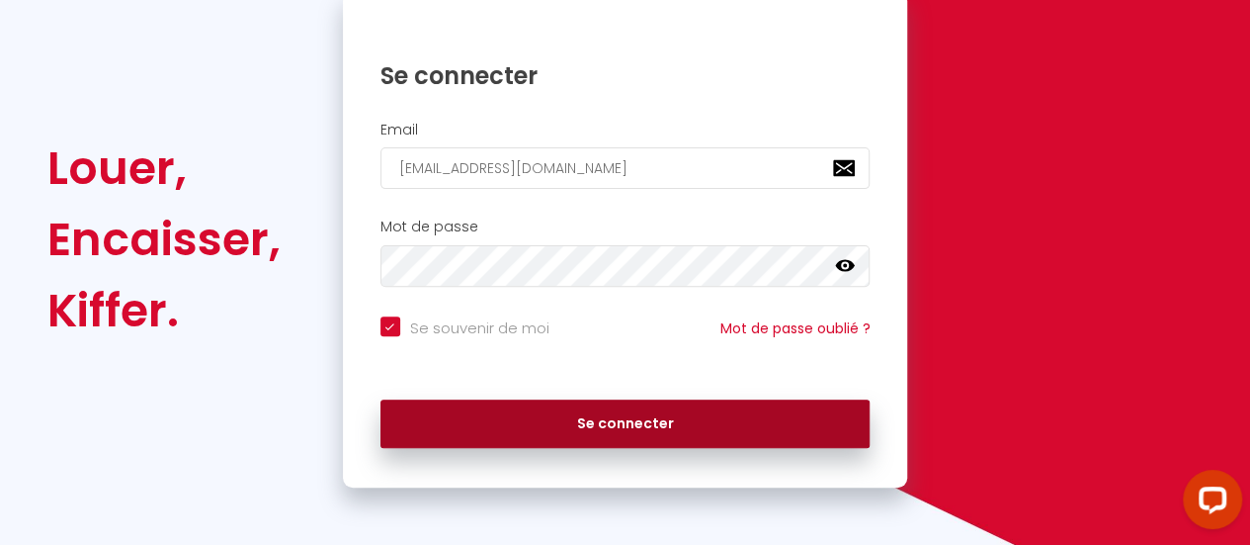
click at [652, 426] on button "Se connecter" at bounding box center [626, 423] width 490 height 49
checkbox input "true"
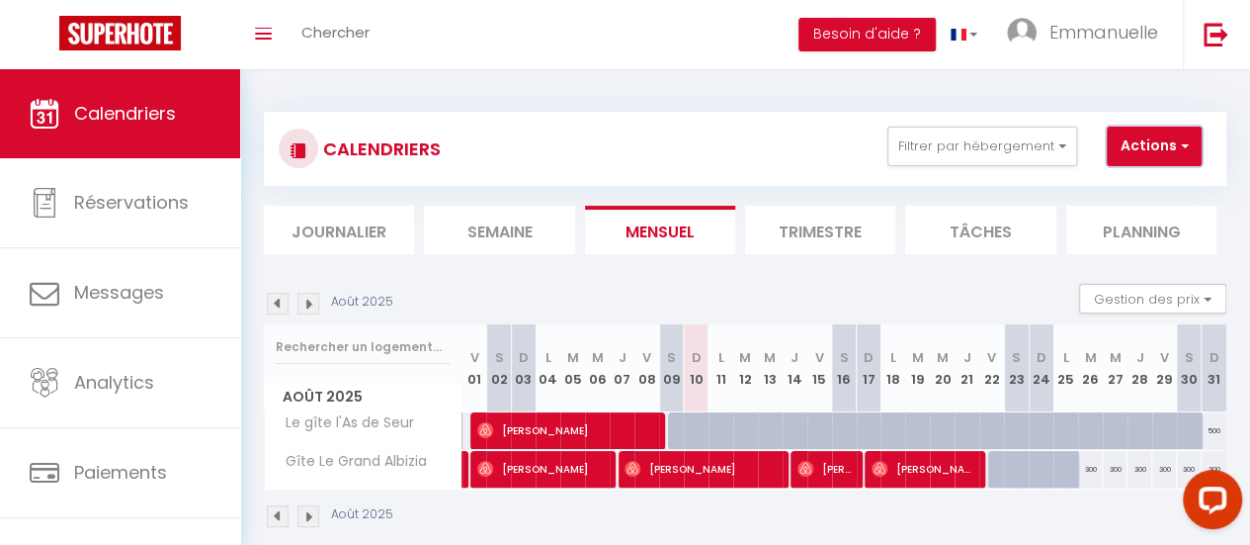
click at [1165, 149] on button "Actions" at bounding box center [1154, 147] width 95 height 40
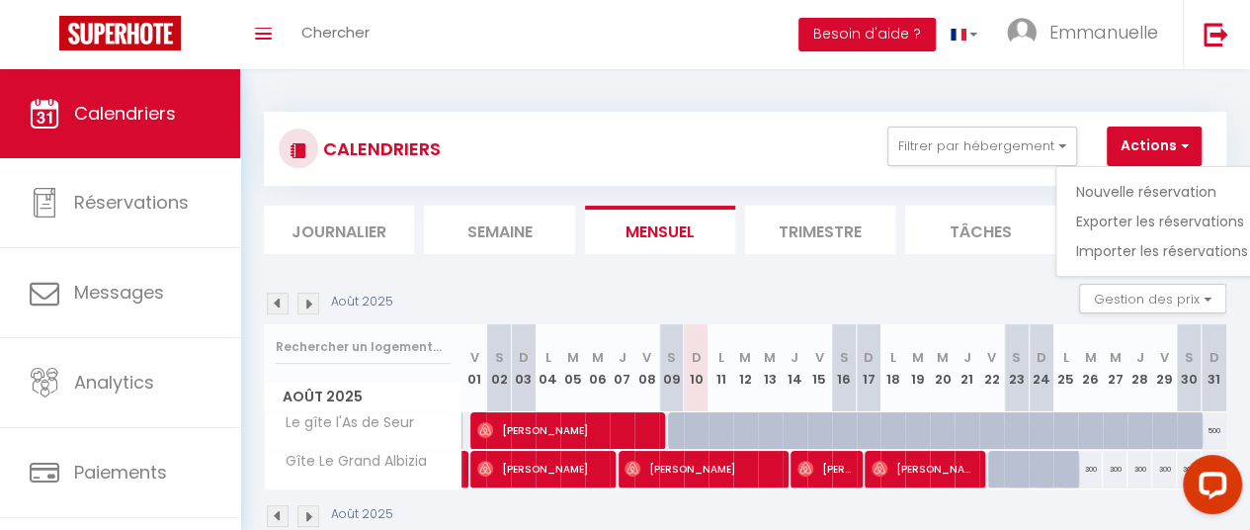
click at [1044, 100] on div "CALENDRIERS Filtrer par hébergement Tous Le gîte l'As de Seur Gîte Le Grand Alb…" at bounding box center [745, 320] width 963 height 455
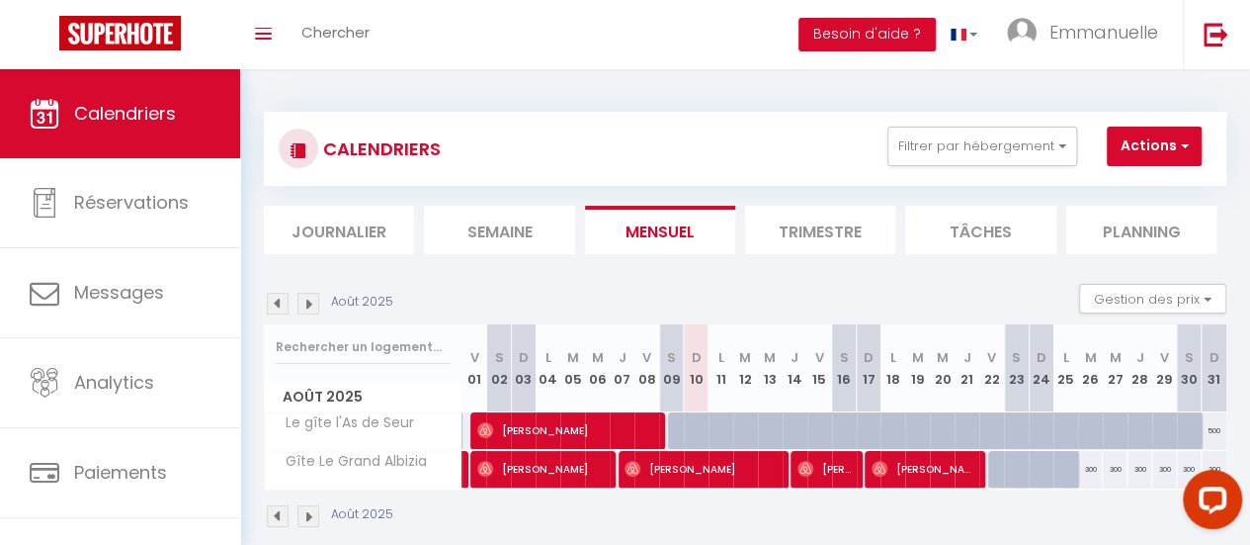
click at [308, 299] on img at bounding box center [309, 304] width 22 height 22
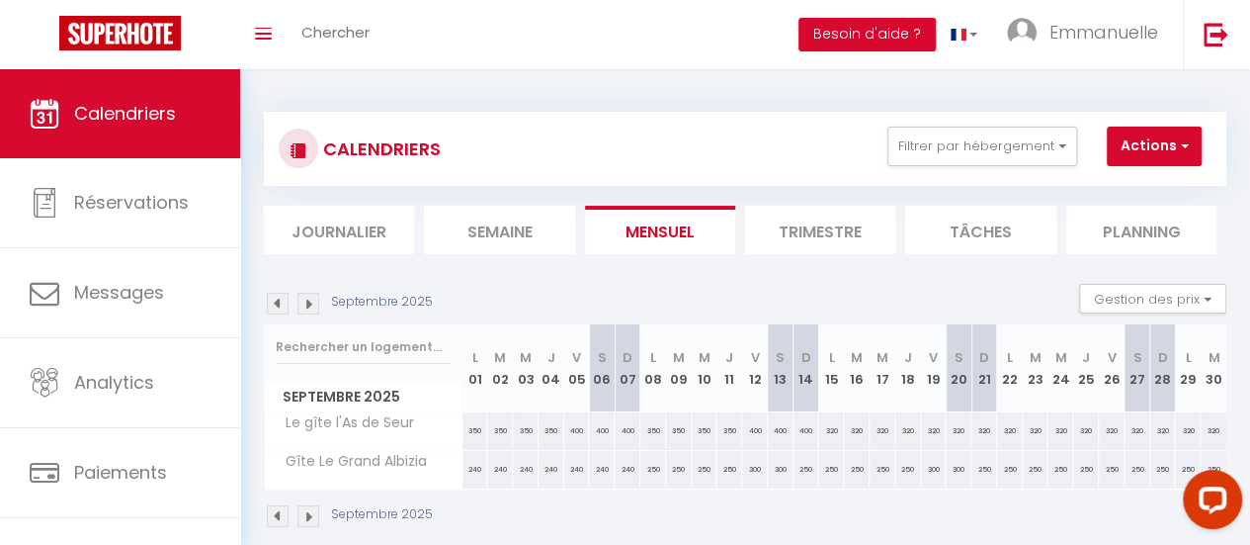
click at [308, 299] on img at bounding box center [309, 304] width 22 height 22
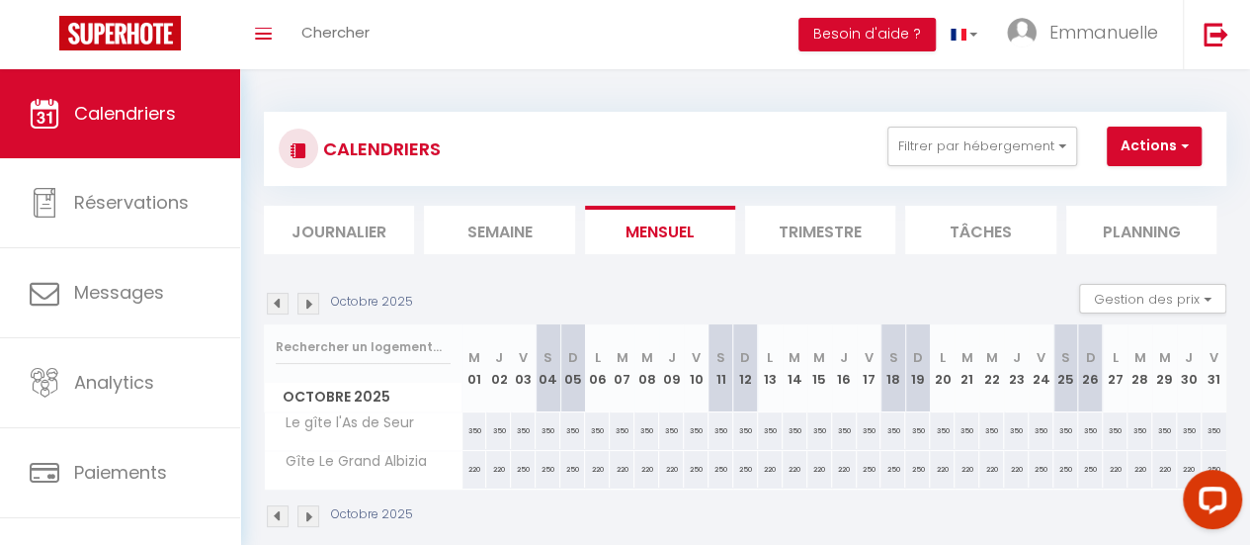
click at [308, 299] on img at bounding box center [309, 304] width 22 height 22
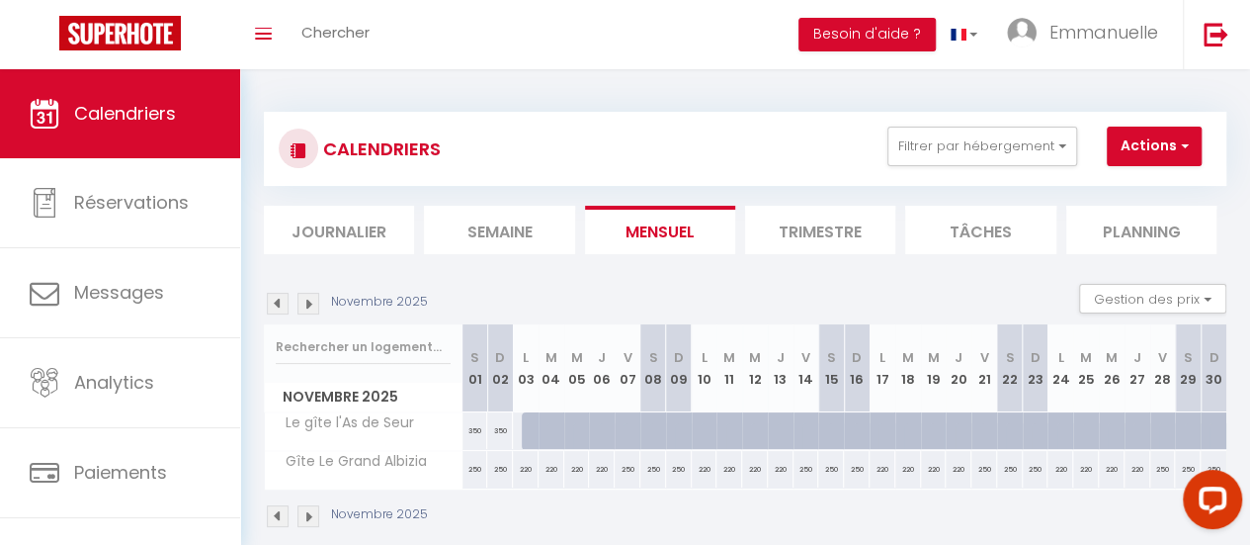
click at [308, 299] on img at bounding box center [309, 304] width 22 height 22
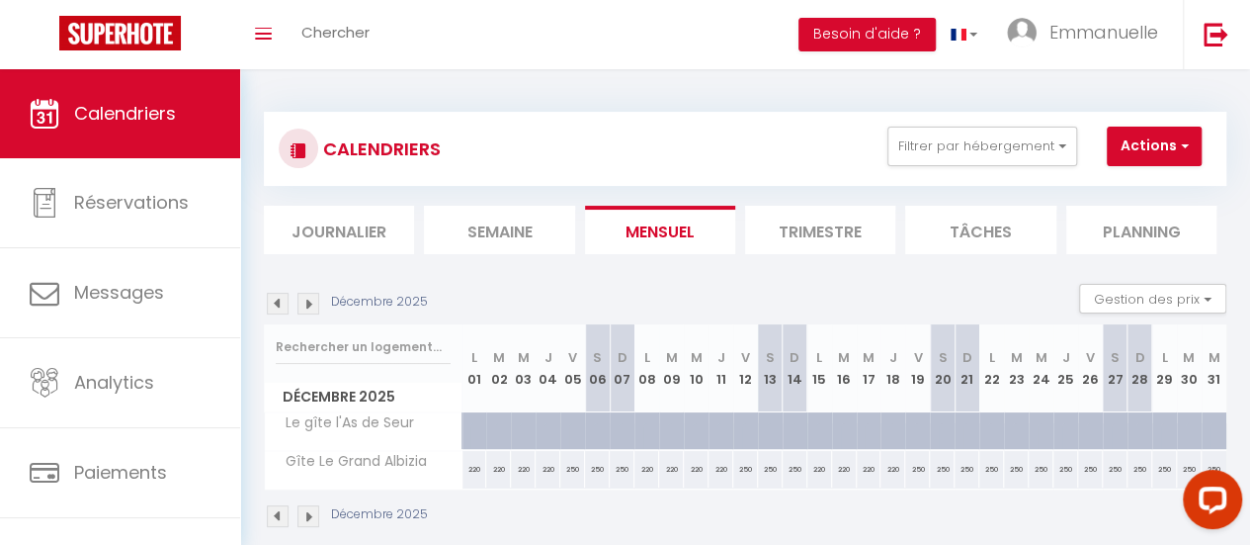
click at [308, 299] on img at bounding box center [309, 304] width 22 height 22
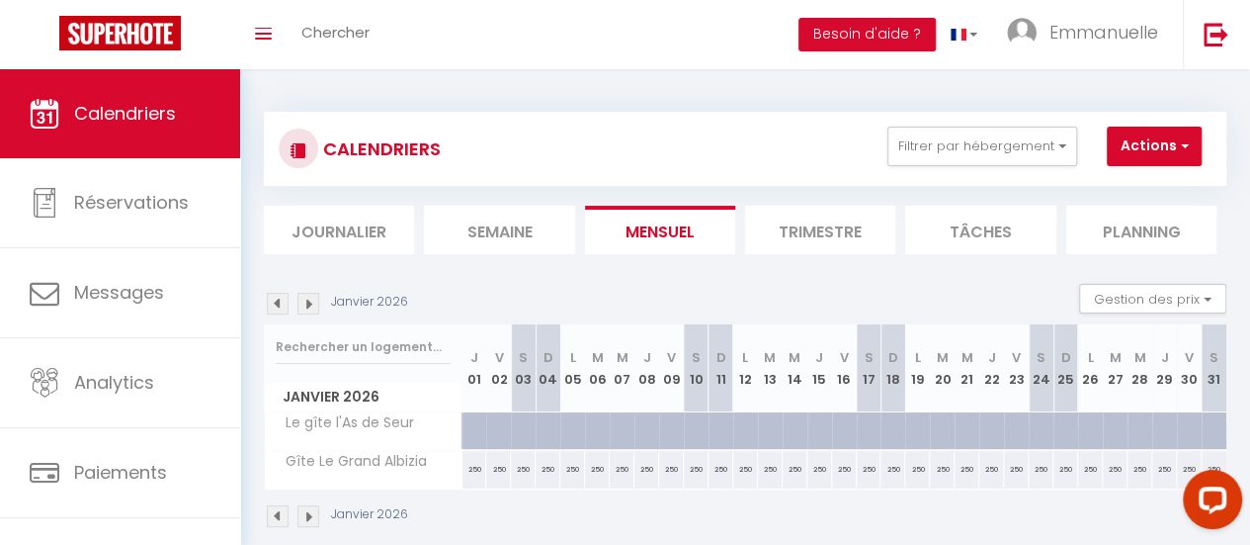
click at [308, 299] on img at bounding box center [309, 304] width 22 height 22
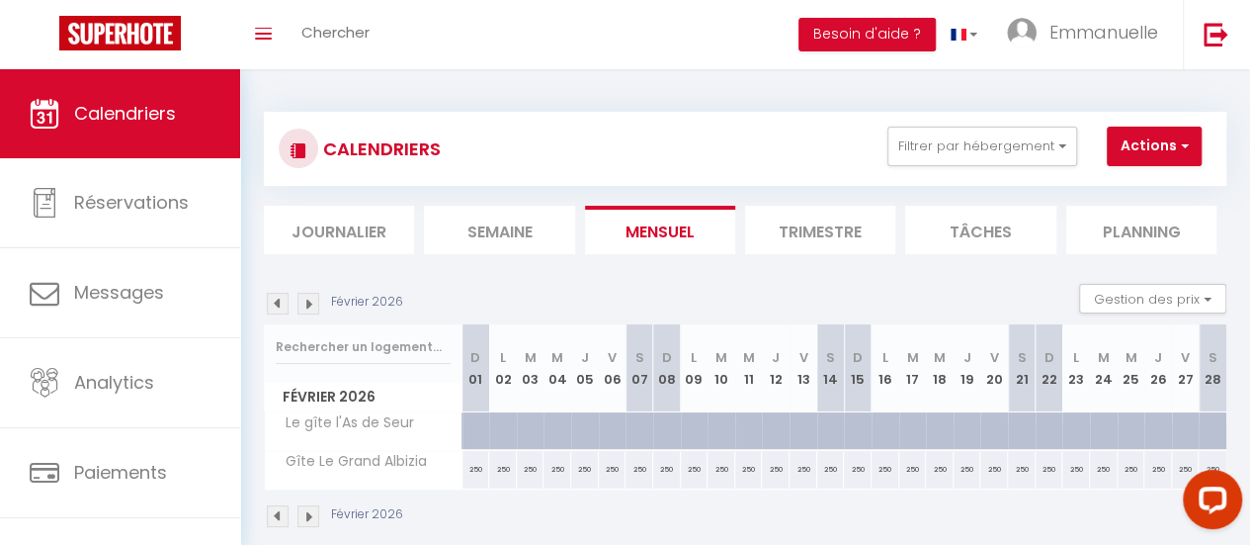
click at [308, 299] on img at bounding box center [309, 304] width 22 height 22
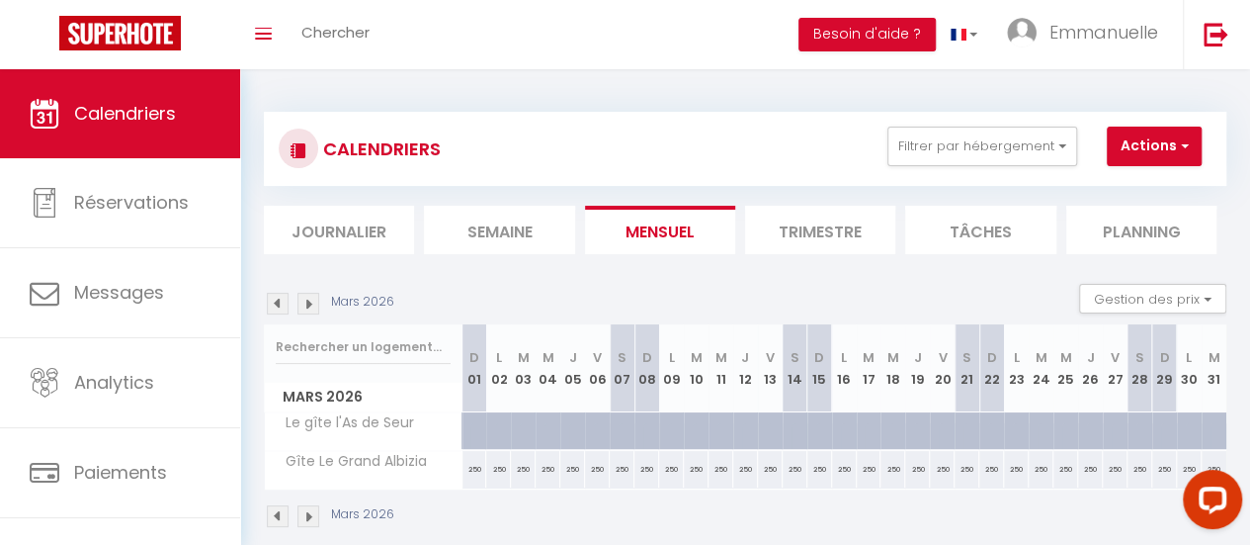
click at [308, 299] on img at bounding box center [309, 304] width 22 height 22
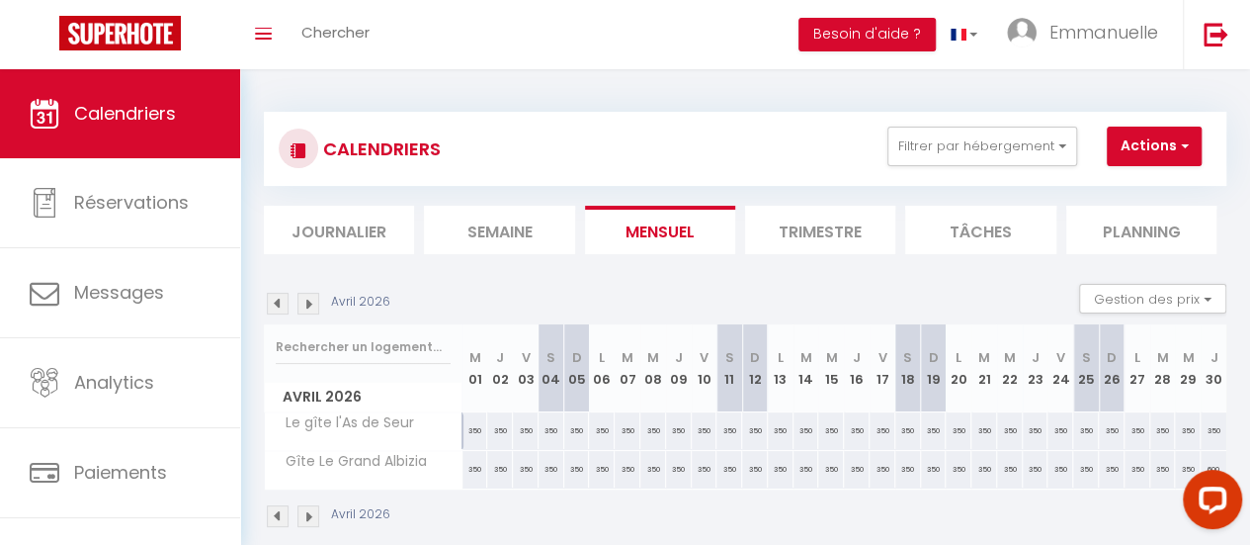
click at [308, 299] on img at bounding box center [309, 304] width 22 height 22
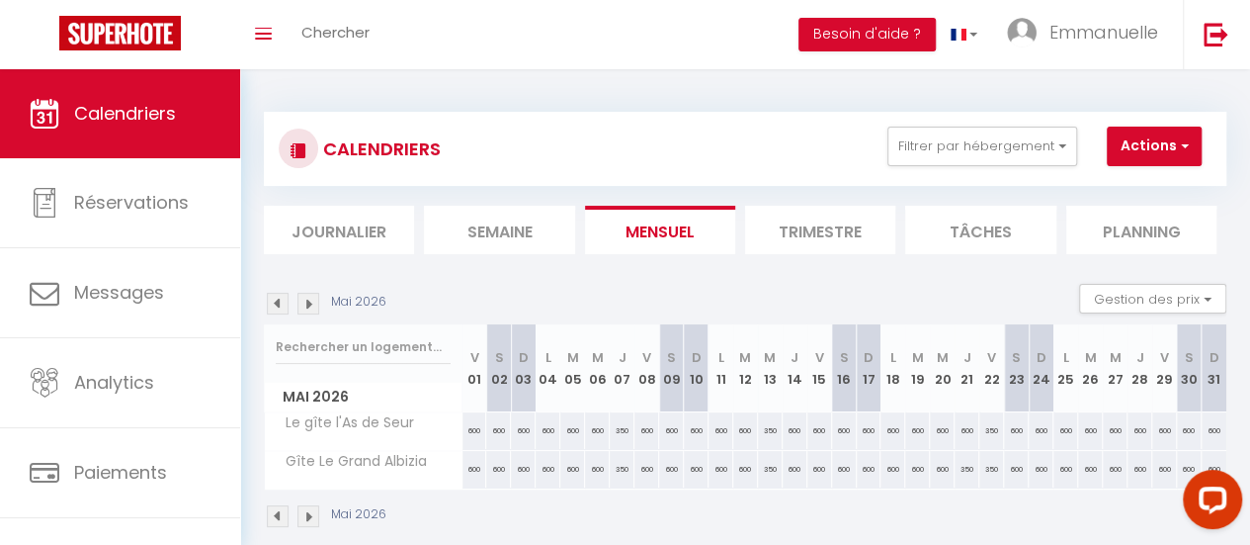
click at [308, 299] on img at bounding box center [309, 304] width 22 height 22
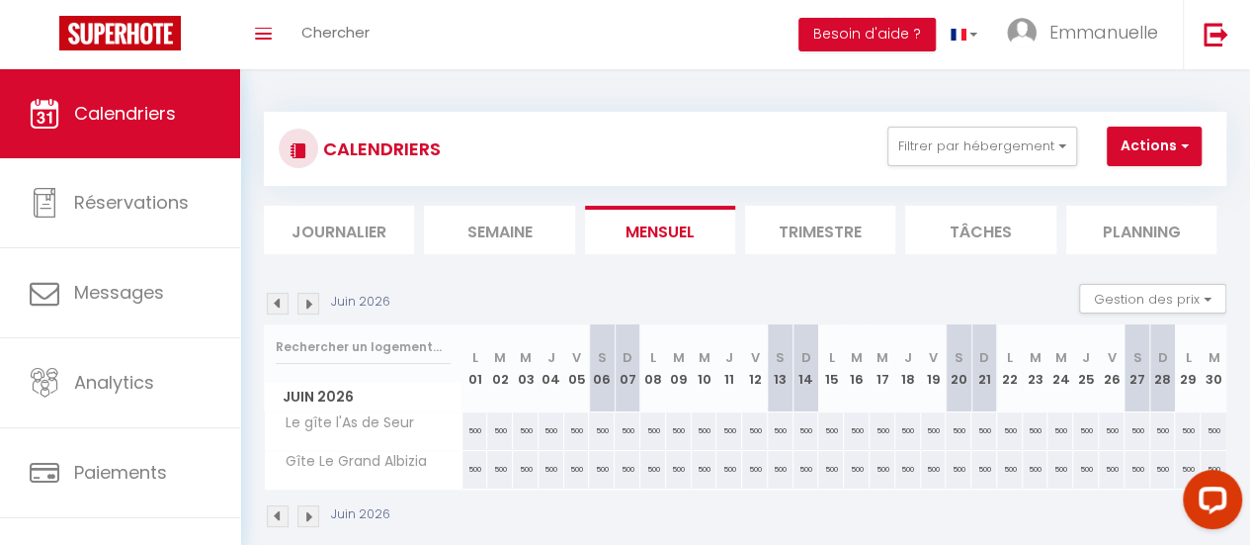
click at [308, 298] on img at bounding box center [309, 304] width 22 height 22
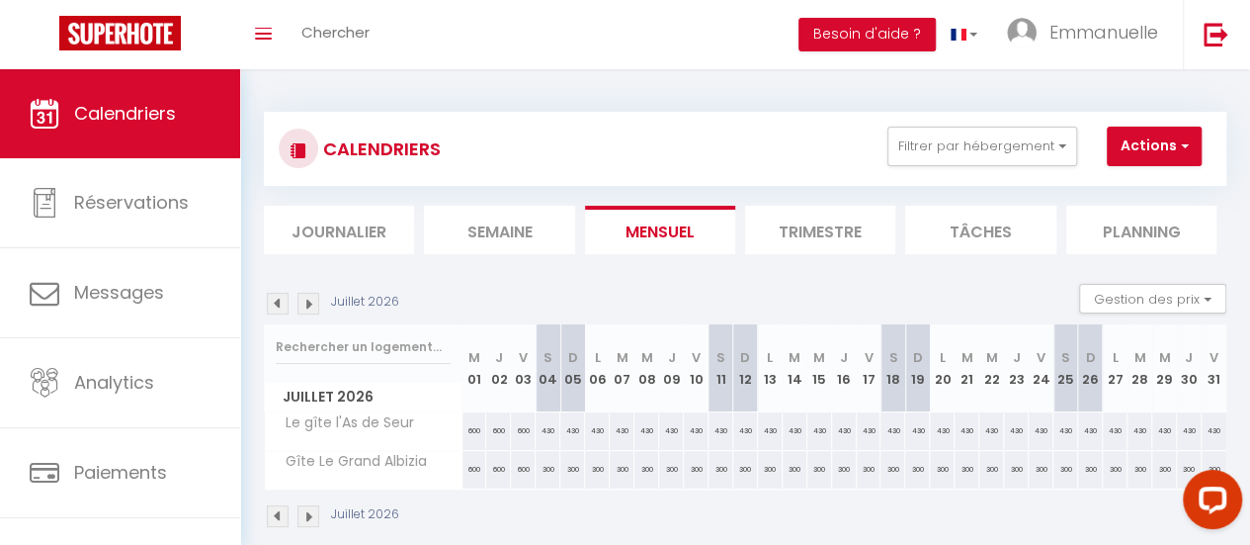
click at [474, 427] on div "600" at bounding box center [475, 430] width 25 height 37
type input "600"
type input "Mer 01 Juillet 2026"
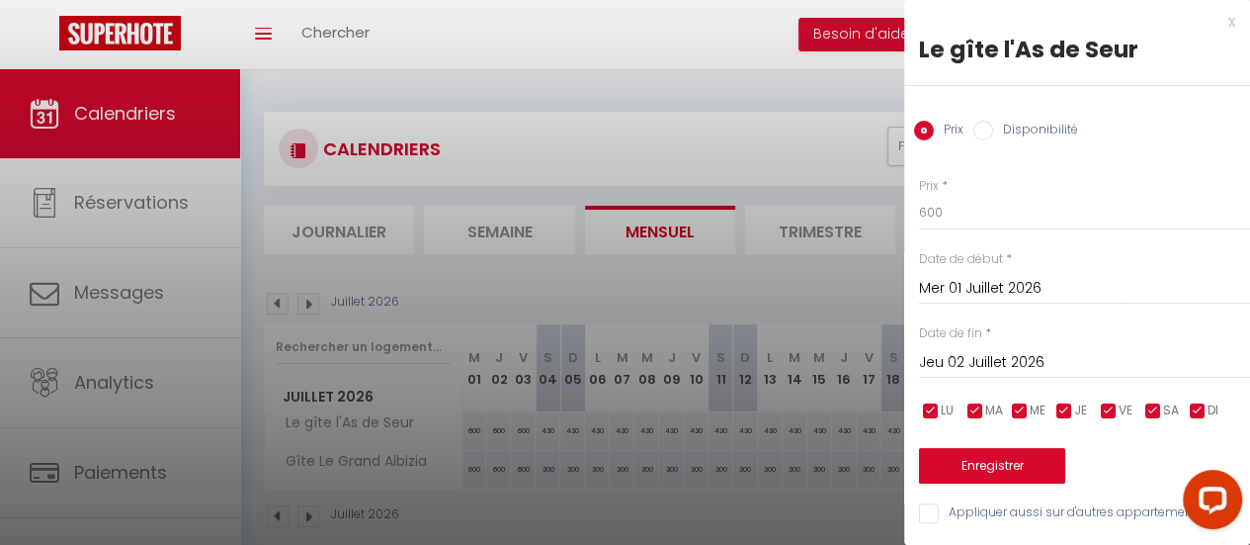
click at [1080, 359] on input "Jeu 02 Juillet 2026" at bounding box center [1084, 363] width 331 height 26
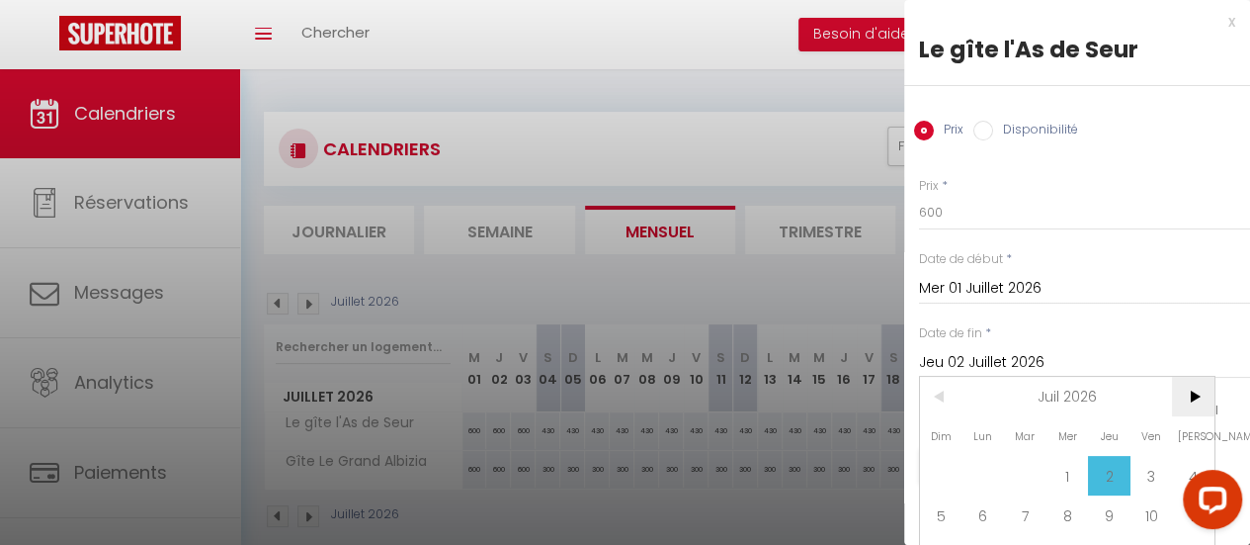
click at [1198, 396] on span ">" at bounding box center [1193, 397] width 43 height 40
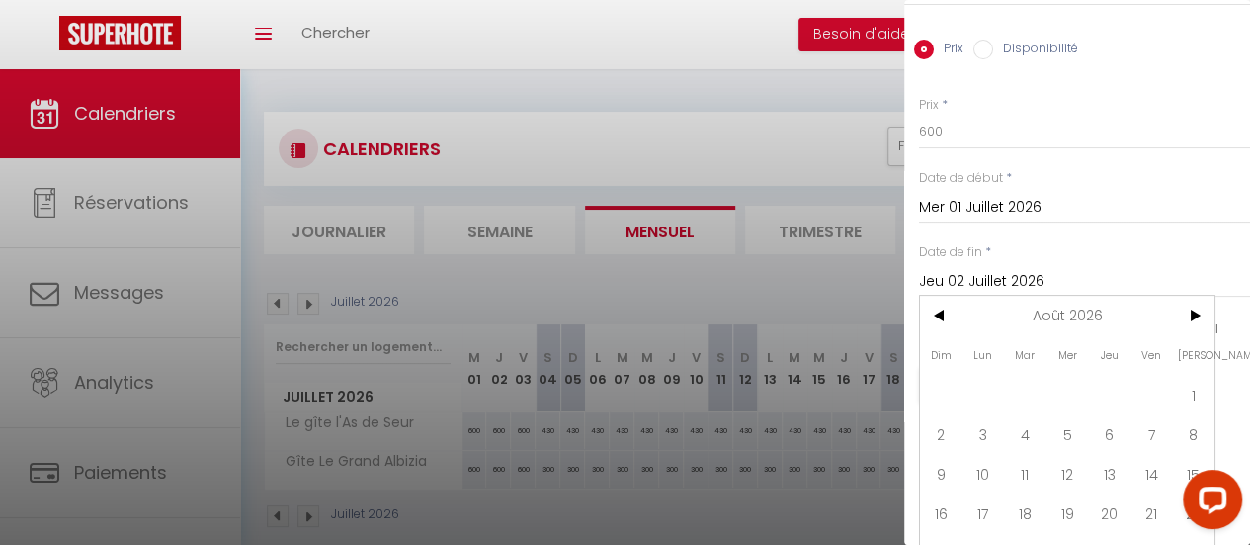
scroll to position [162, 0]
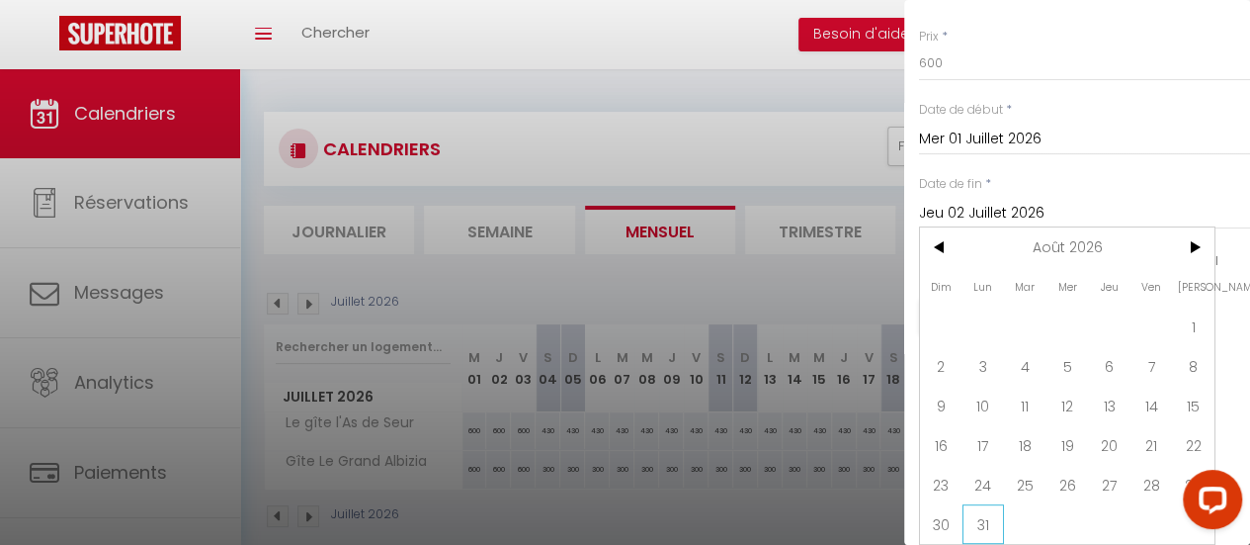
click at [982, 505] on span "31" at bounding box center [984, 524] width 43 height 40
type input "Lun 31 Août 2026"
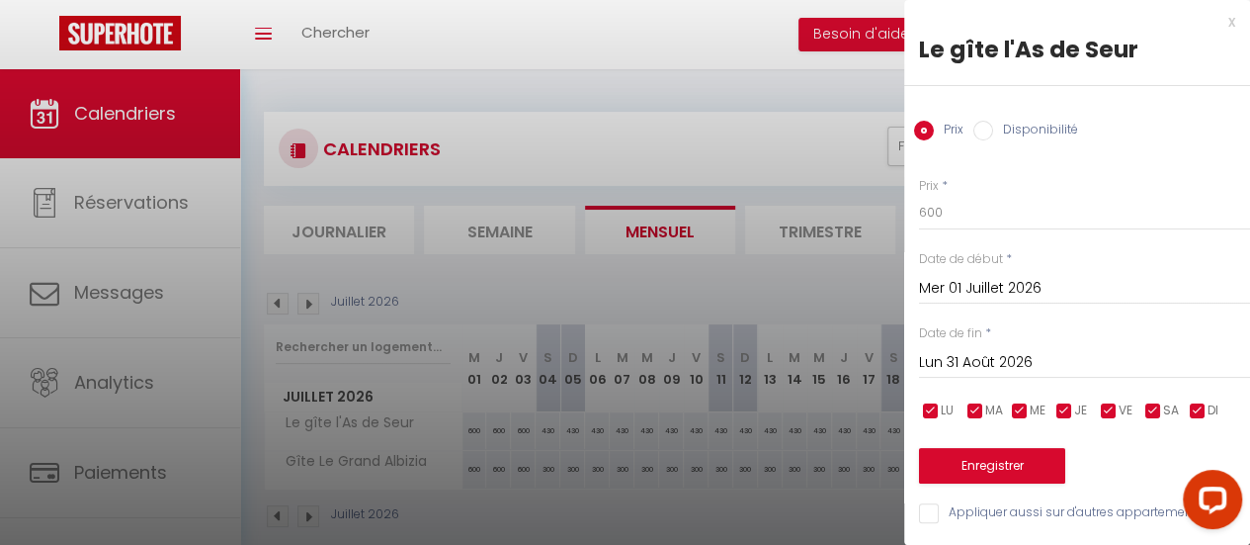
scroll to position [14, 0]
click at [1044, 121] on label "Disponibilité" at bounding box center [1035, 132] width 85 height 22
click at [993, 121] on input "Disponibilité" at bounding box center [984, 131] width 20 height 20
radio input "true"
radio input "false"
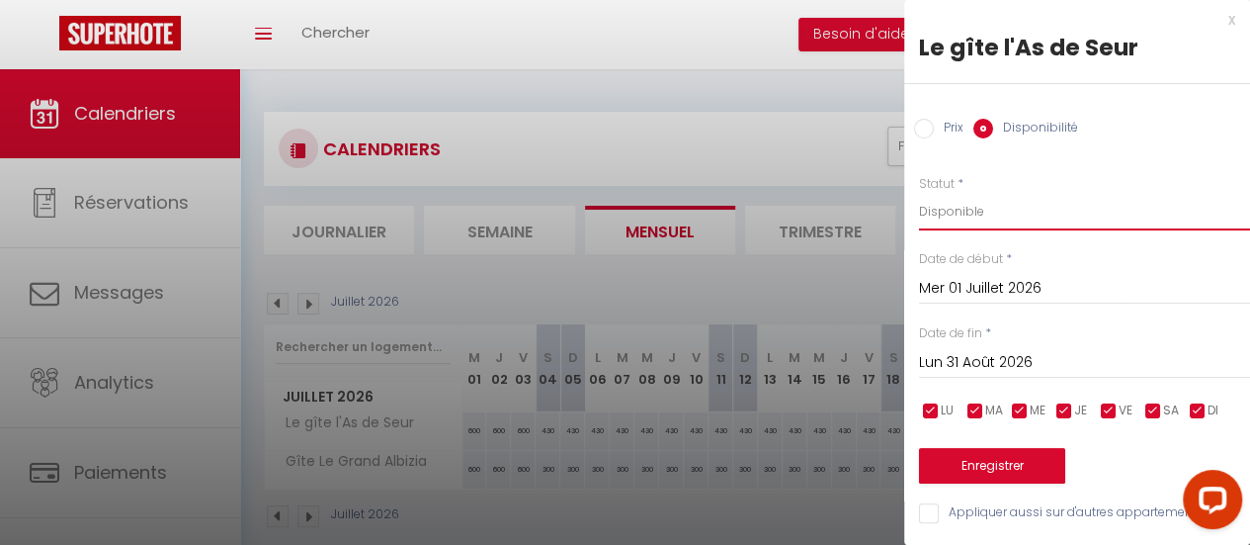
click at [955, 194] on select "Disponible Indisponible" at bounding box center [1084, 212] width 331 height 38
select select "0"
click at [919, 193] on select "Disponible Indisponible" at bounding box center [1084, 212] width 331 height 38
click at [1026, 454] on button "Enregistrer" at bounding box center [992, 466] width 146 height 36
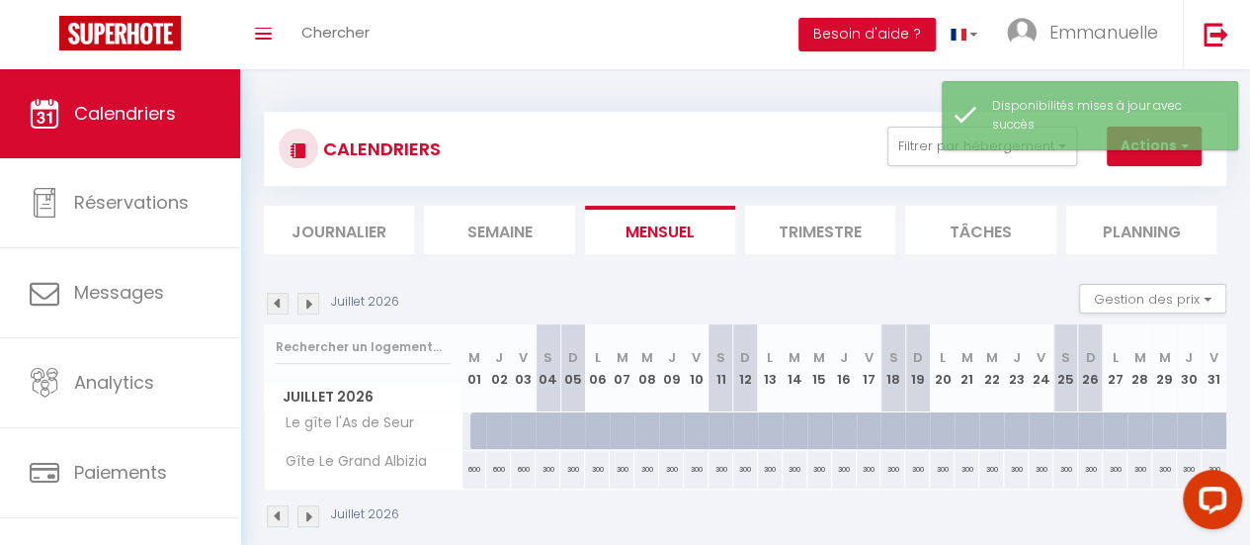
click at [312, 300] on img at bounding box center [309, 304] width 22 height 22
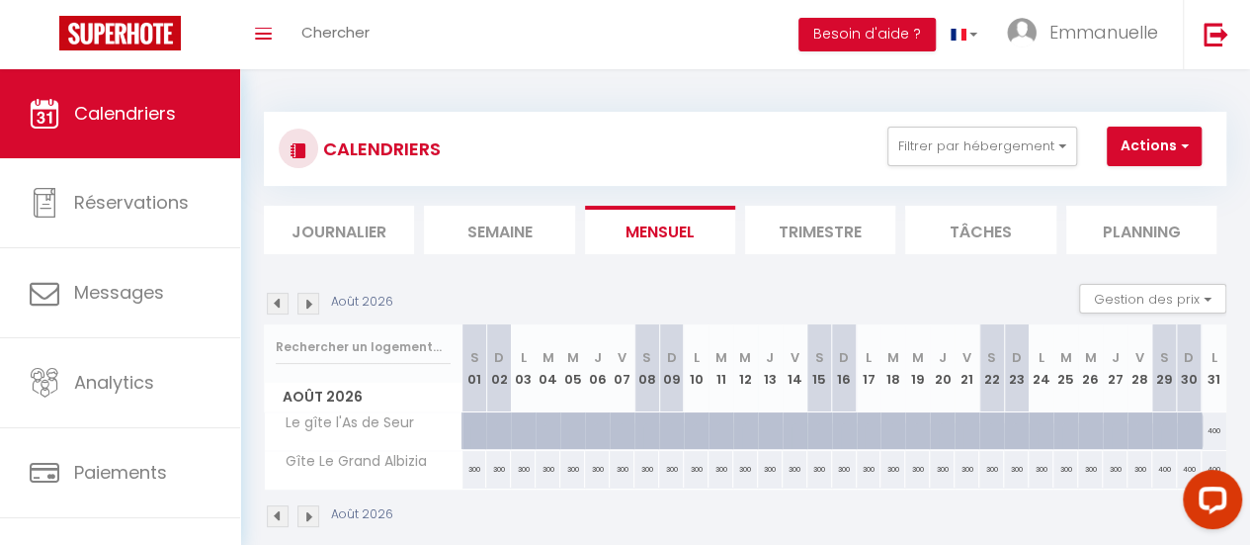
click at [277, 301] on img at bounding box center [278, 304] width 22 height 22
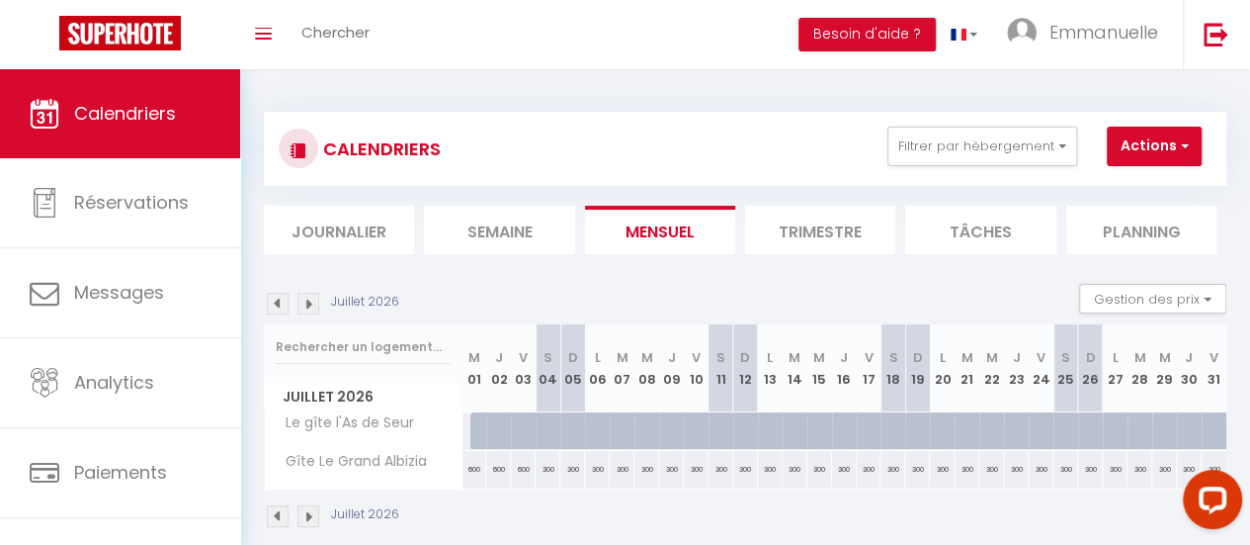
click at [277, 301] on img at bounding box center [278, 304] width 22 height 22
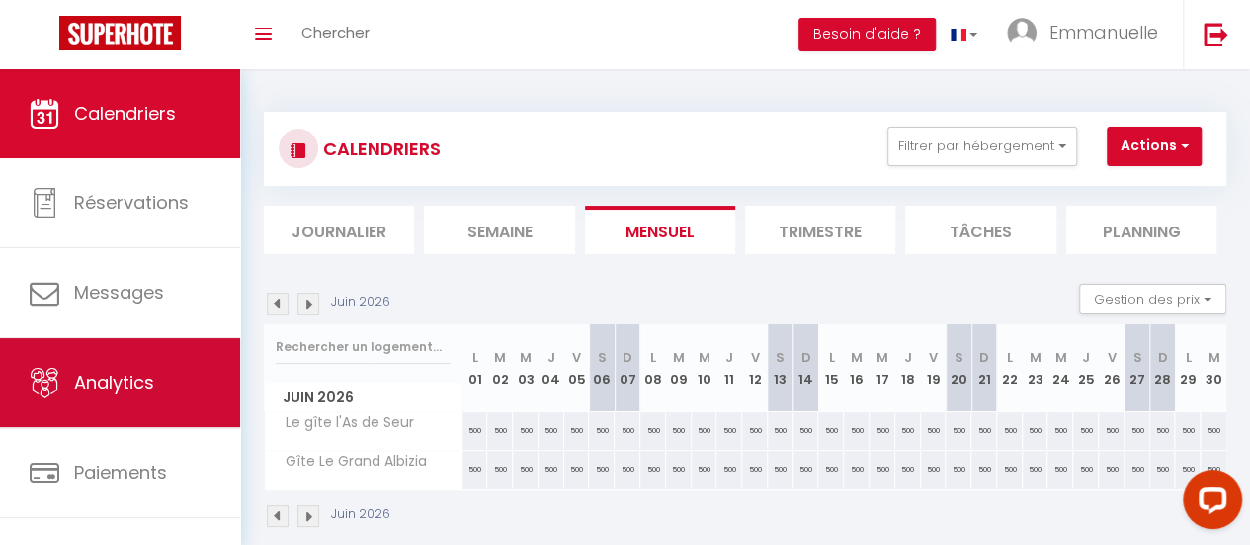
scroll to position [147, 0]
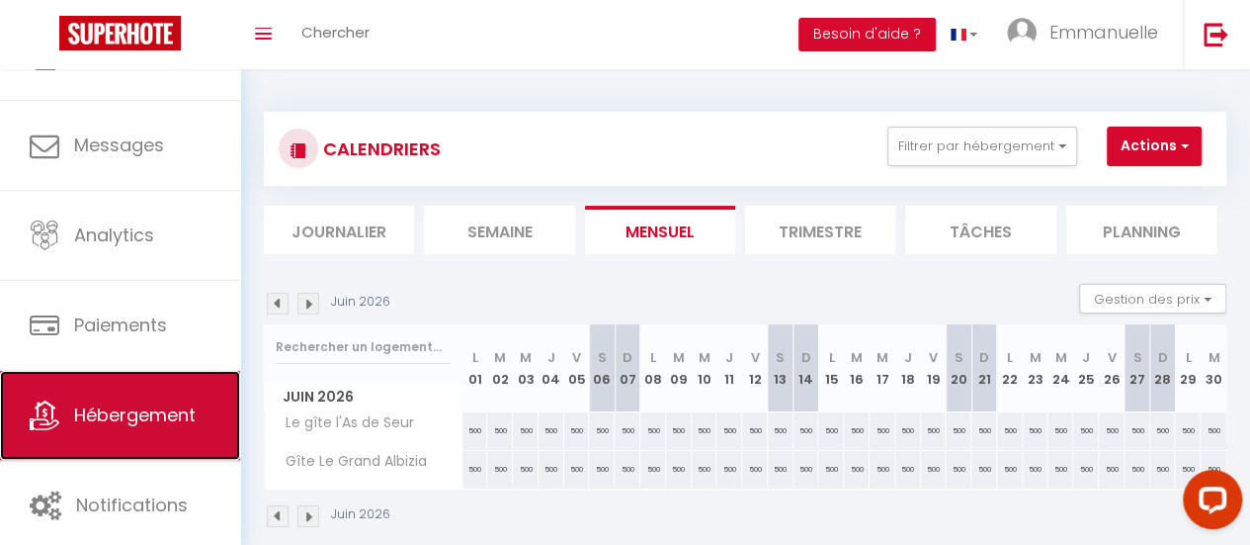
click at [166, 402] on span "Hébergement" at bounding box center [135, 414] width 122 height 25
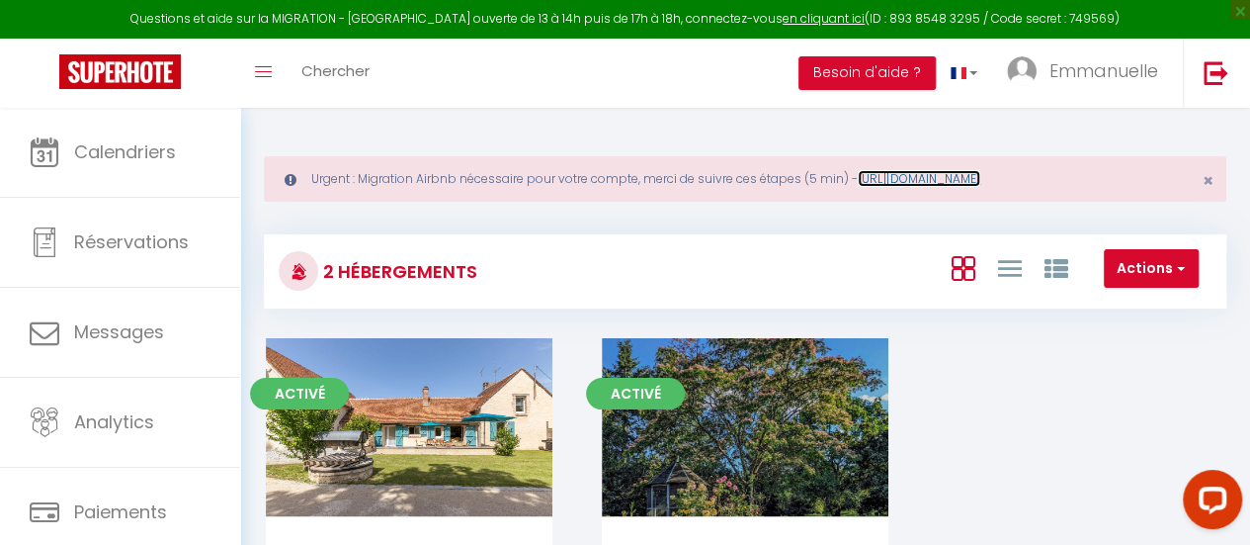
click at [980, 174] on link "[URL][DOMAIN_NAME]" at bounding box center [919, 178] width 123 height 17
click at [944, 174] on link "[URL][DOMAIN_NAME]" at bounding box center [919, 178] width 123 height 17
